Goal: Browse casually

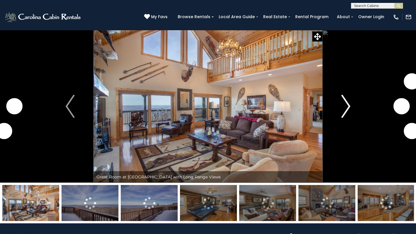
click at [342, 103] on img "Next" at bounding box center [345, 106] width 9 height 23
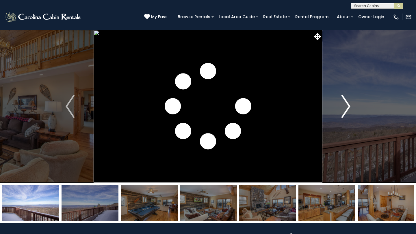
click at [343, 104] on img "Next" at bounding box center [345, 106] width 9 height 23
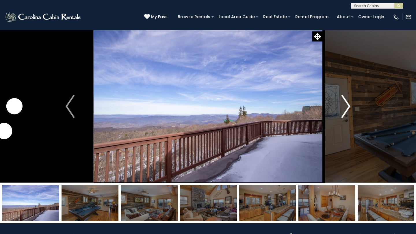
click at [343, 104] on img "Next" at bounding box center [345, 106] width 9 height 23
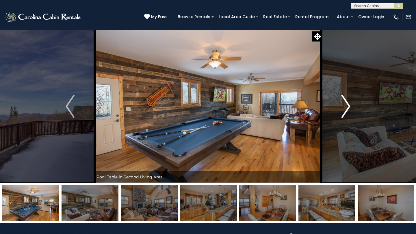
click at [343, 103] on img "Next" at bounding box center [345, 106] width 9 height 23
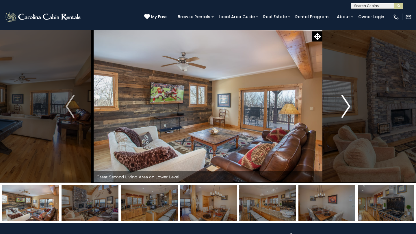
click at [343, 103] on img "Next" at bounding box center [345, 106] width 9 height 23
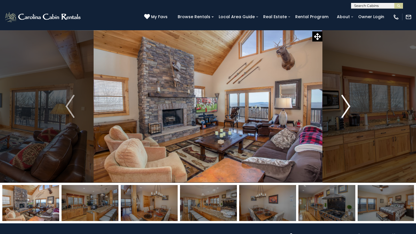
click at [343, 103] on img "Next" at bounding box center [345, 106] width 9 height 23
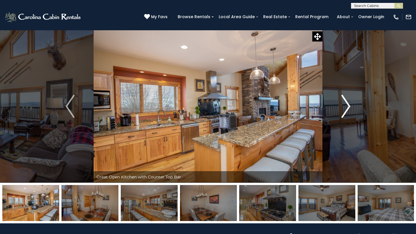
click at [343, 103] on img "Next" at bounding box center [345, 106] width 9 height 23
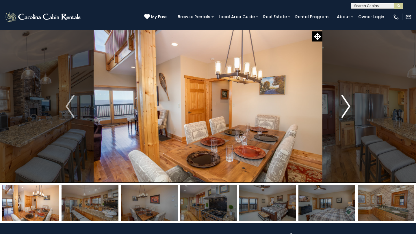
click at [343, 103] on img "Next" at bounding box center [345, 106] width 9 height 23
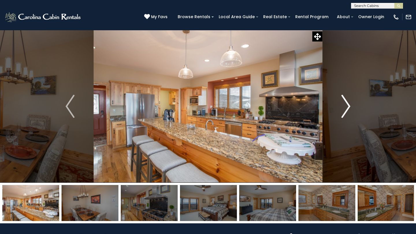
click at [343, 103] on img "Next" at bounding box center [345, 106] width 9 height 23
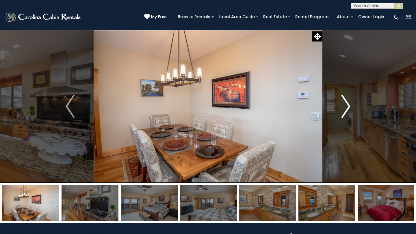
click at [343, 103] on img "Next" at bounding box center [345, 106] width 9 height 23
